Goal: Task Accomplishment & Management: Use online tool/utility

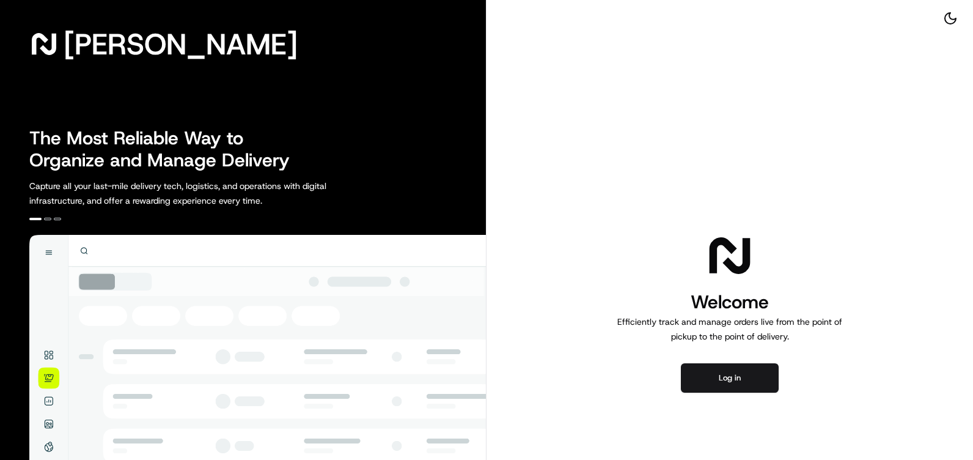
click at [703, 368] on button "Log in" at bounding box center [730, 377] width 98 height 29
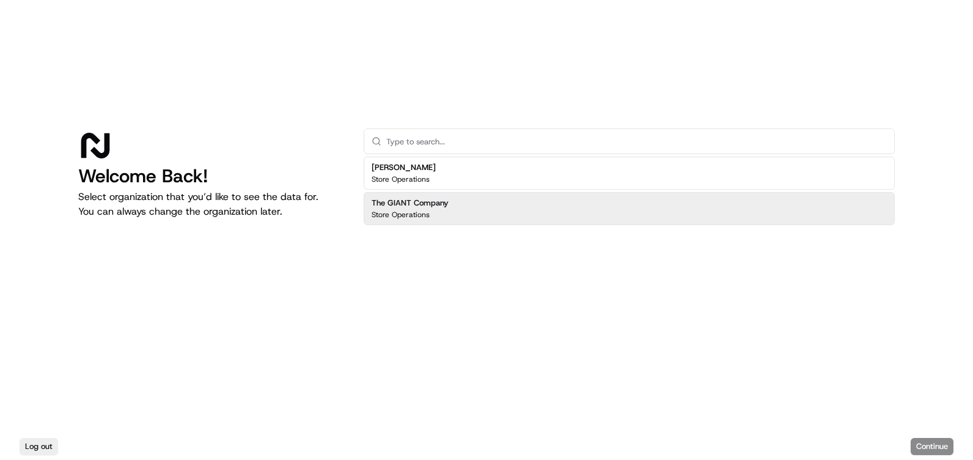
click at [614, 210] on div "The GIANT Company Store Operations" at bounding box center [629, 208] width 531 height 33
click at [936, 444] on button "Continue" at bounding box center [932, 446] width 43 height 17
